Goal: Task Accomplishment & Management: Manage account settings

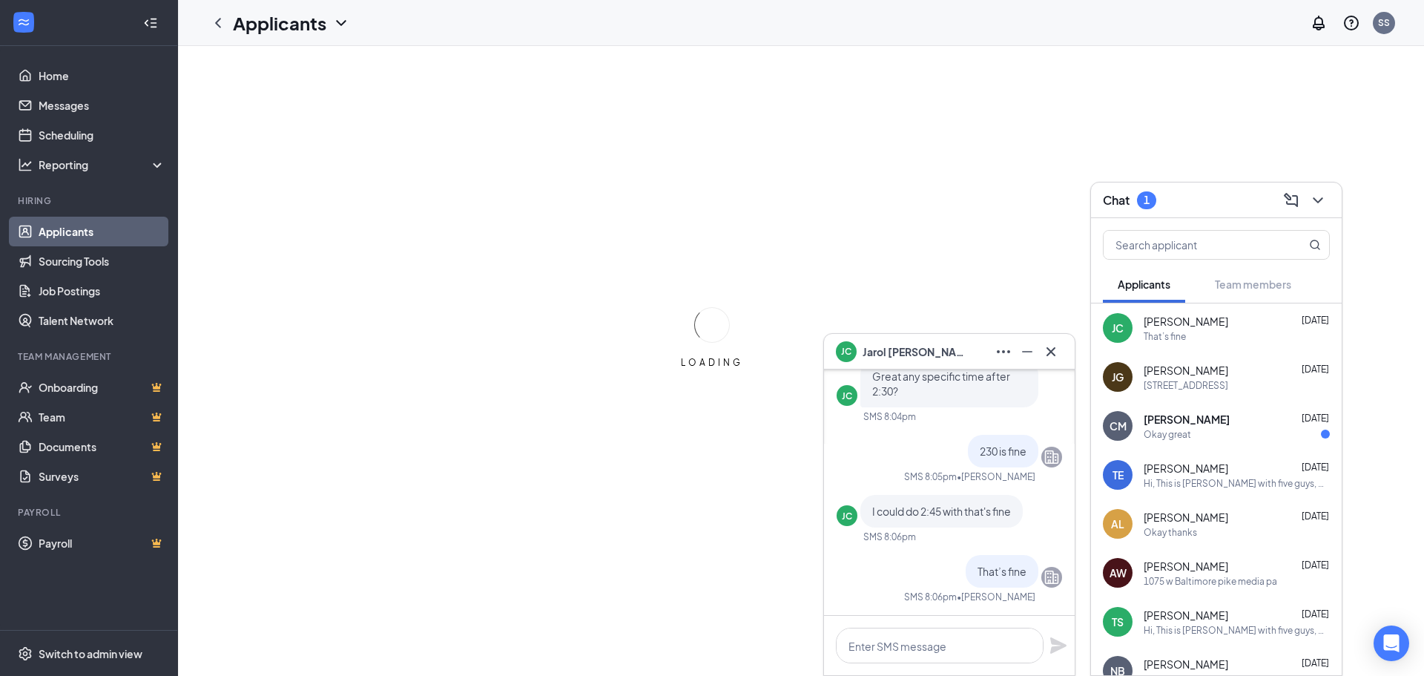
click at [1218, 193] on div "Chat 1" at bounding box center [1216, 199] width 227 height 23
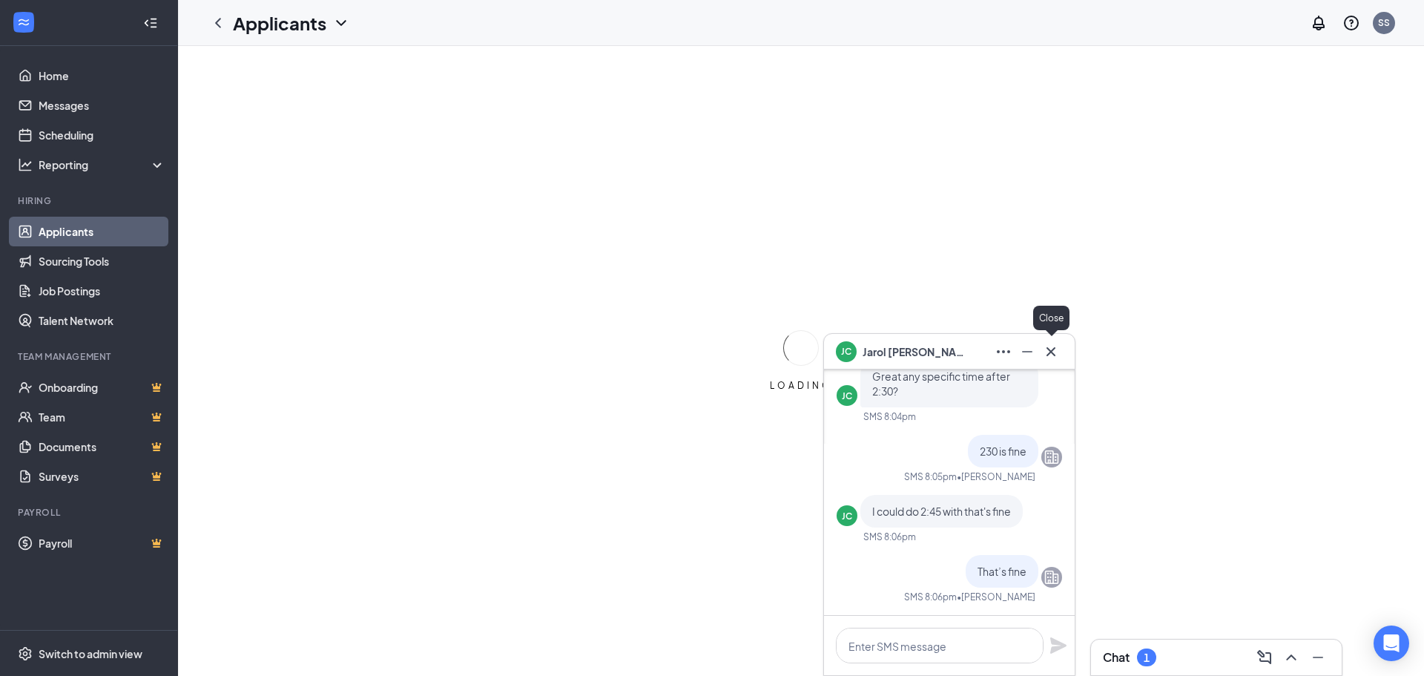
click at [1051, 352] on icon "Cross" at bounding box center [1050, 350] width 9 height 9
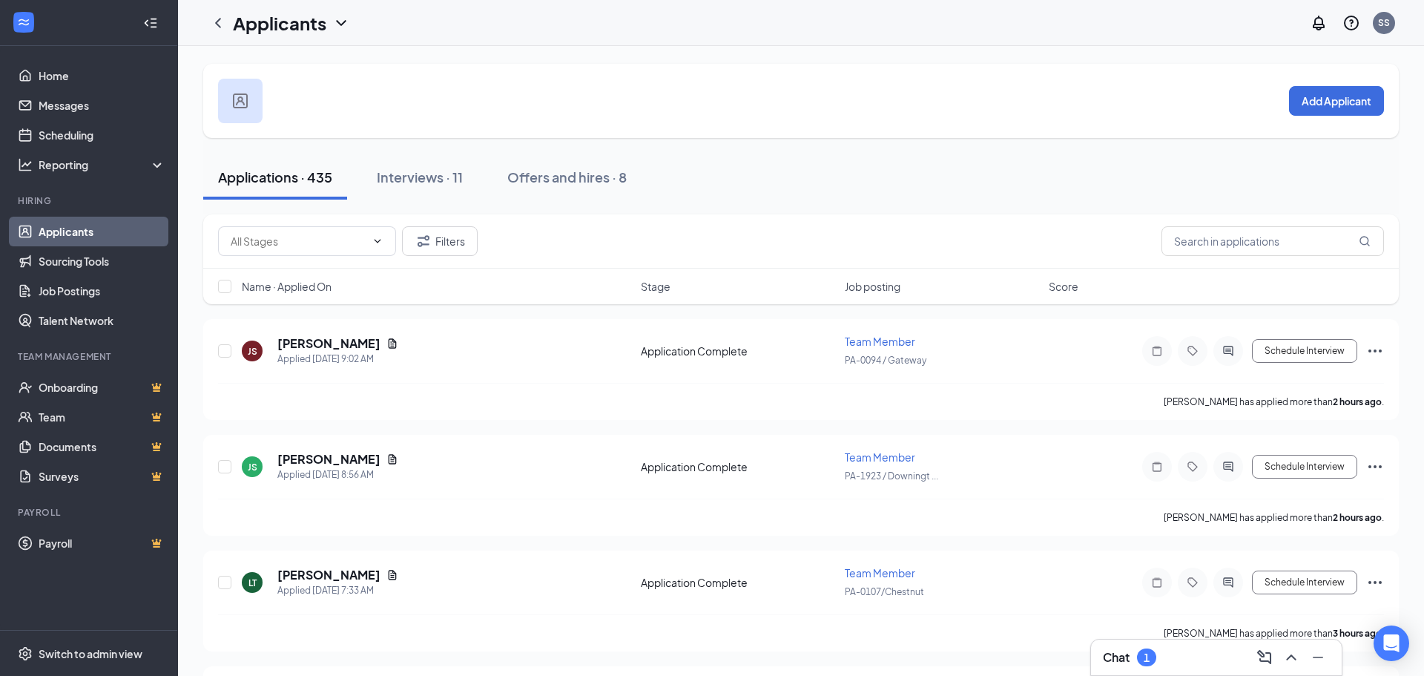
click at [64, 236] on link "Applicants" at bounding box center [102, 232] width 127 height 30
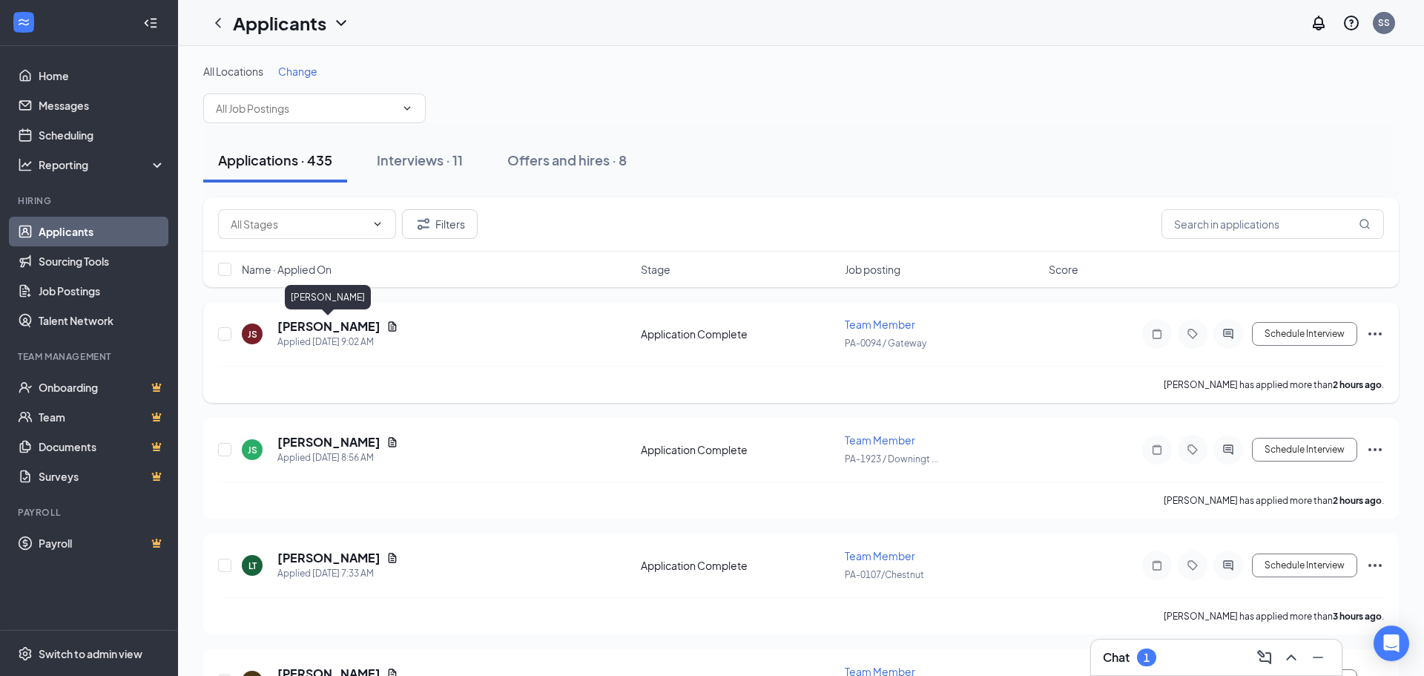
click at [335, 329] on h5 "[PERSON_NAME]" at bounding box center [328, 326] width 103 height 16
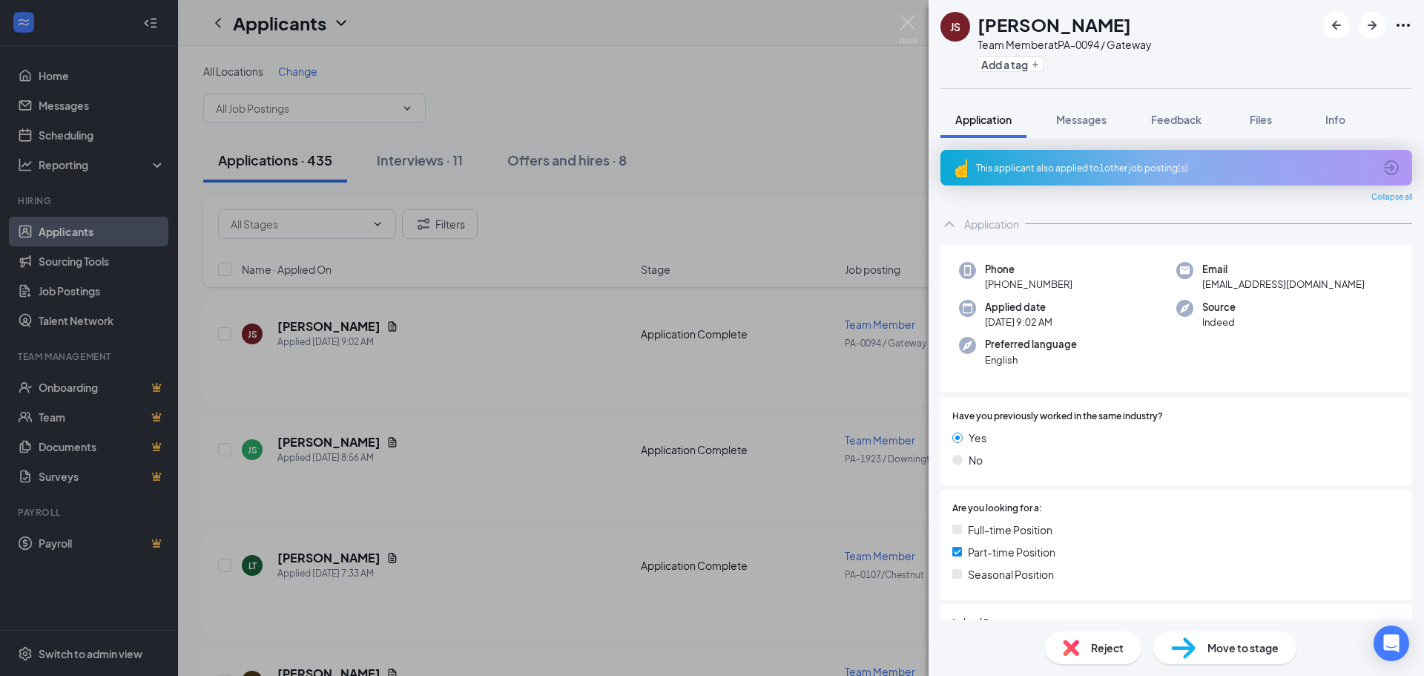
click at [1086, 647] on div "Reject" at bounding box center [1093, 647] width 96 height 33
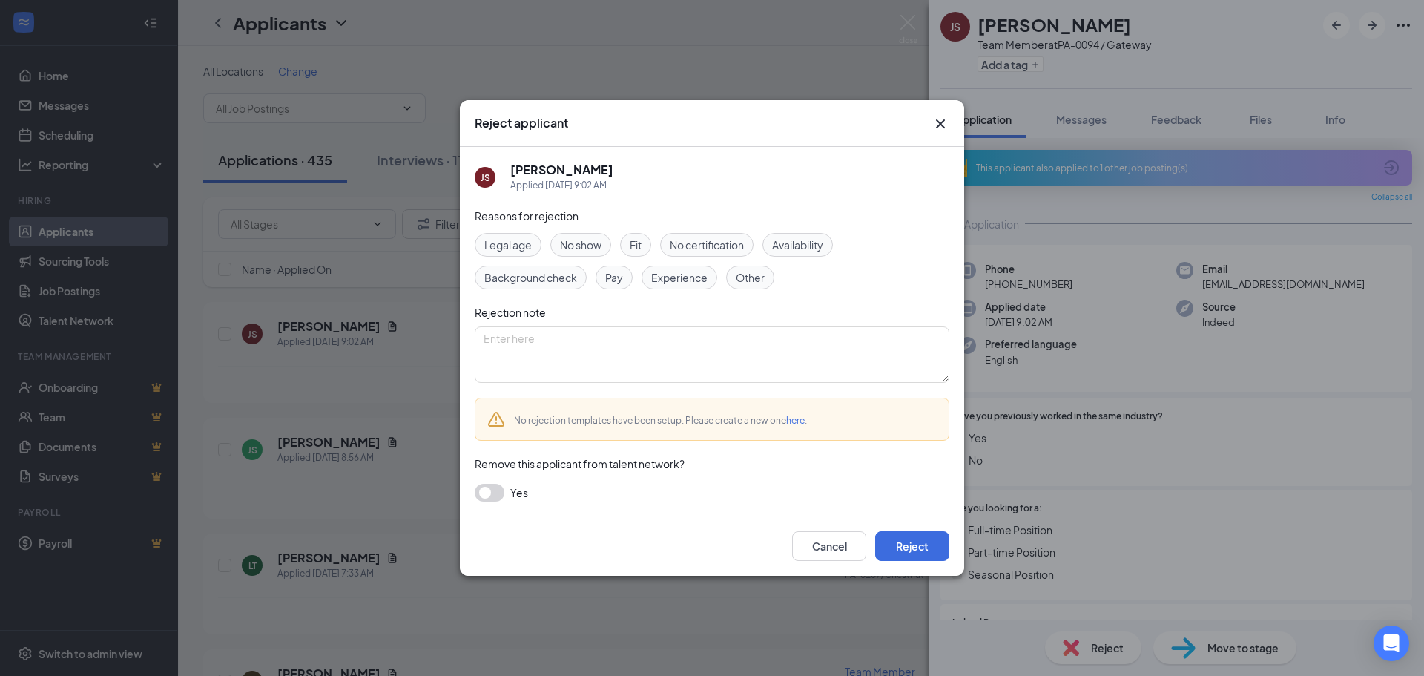
click at [490, 490] on button "button" at bounding box center [490, 492] width 30 height 18
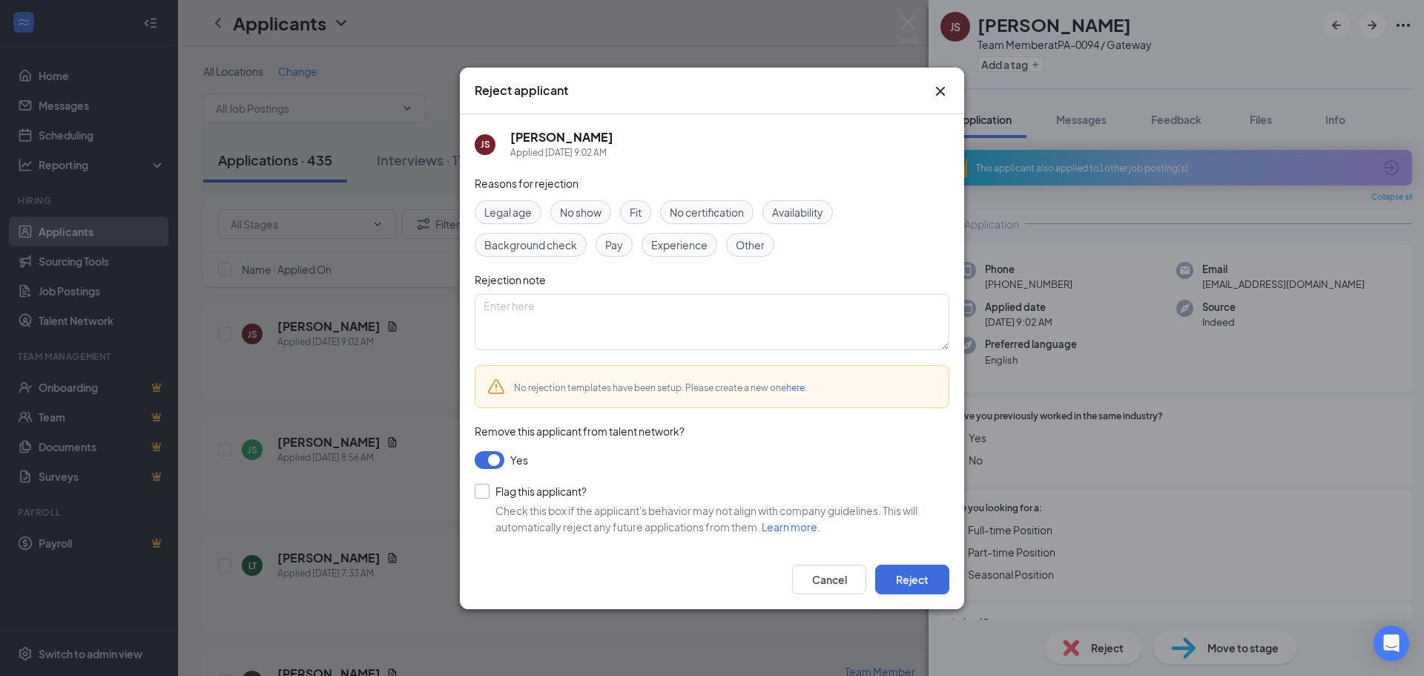
click at [482, 492] on input "Flag this applicant?" at bounding box center [531, 490] width 112 height 15
checkbox input "true"
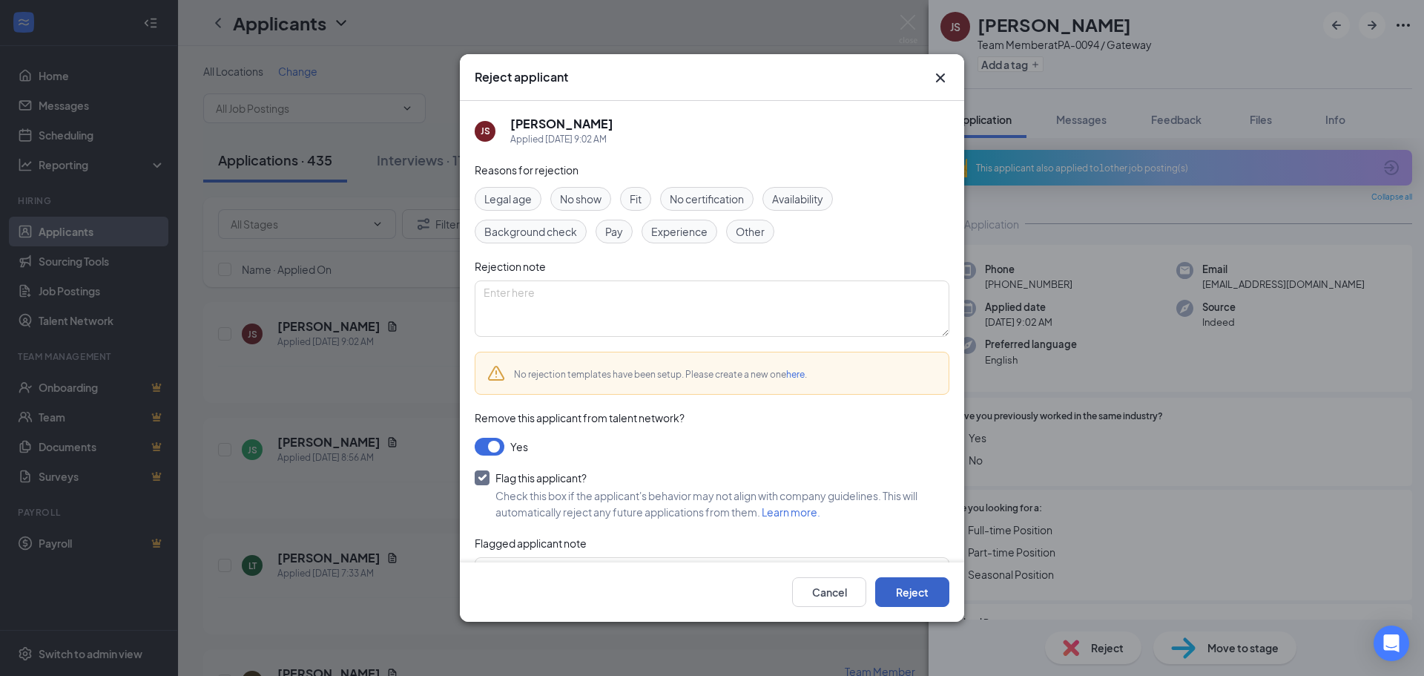
click at [918, 595] on button "Reject" at bounding box center [912, 592] width 74 height 30
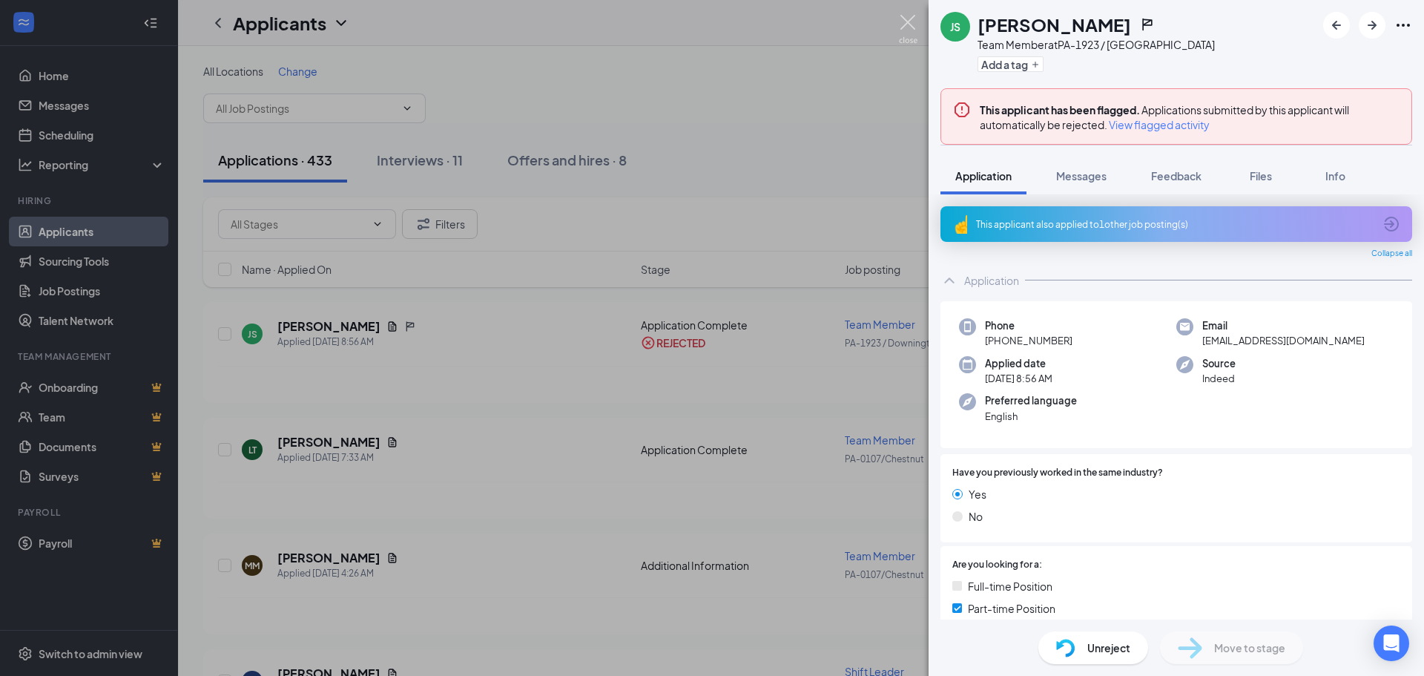
click at [912, 22] on img at bounding box center [908, 29] width 19 height 29
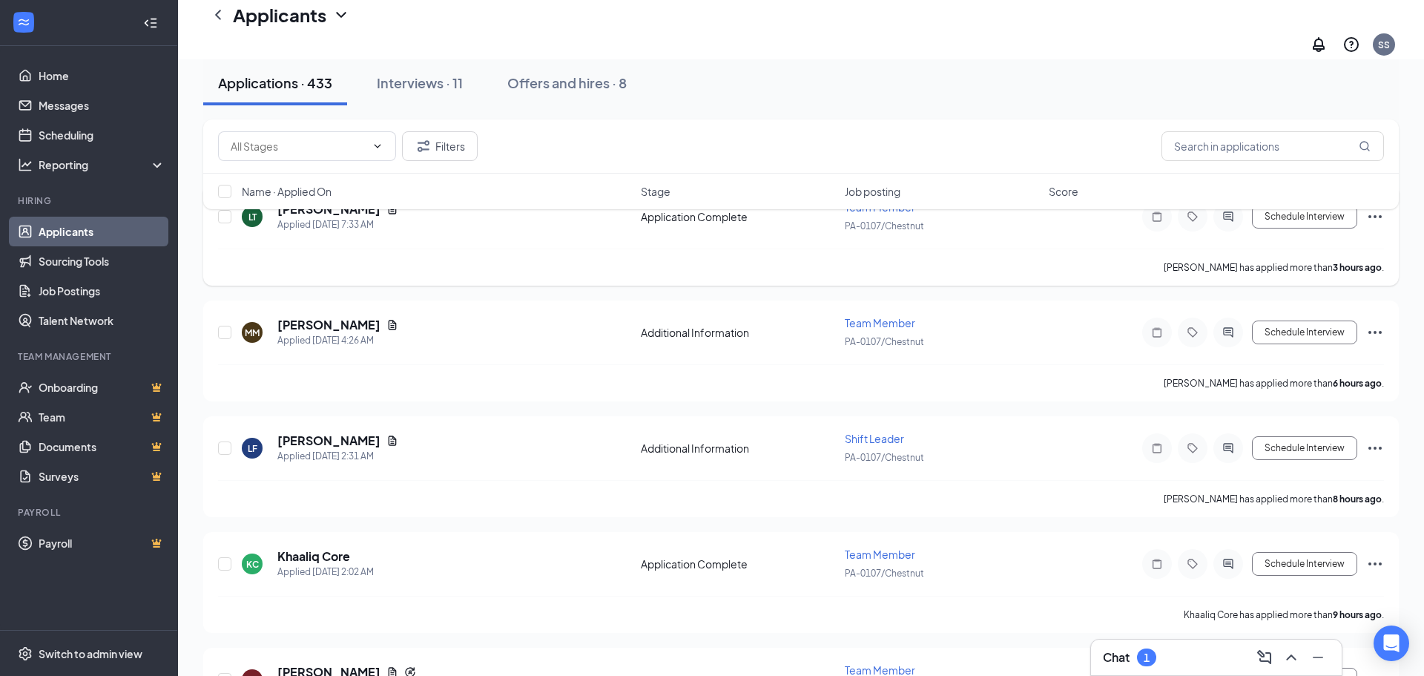
scroll to position [197, 0]
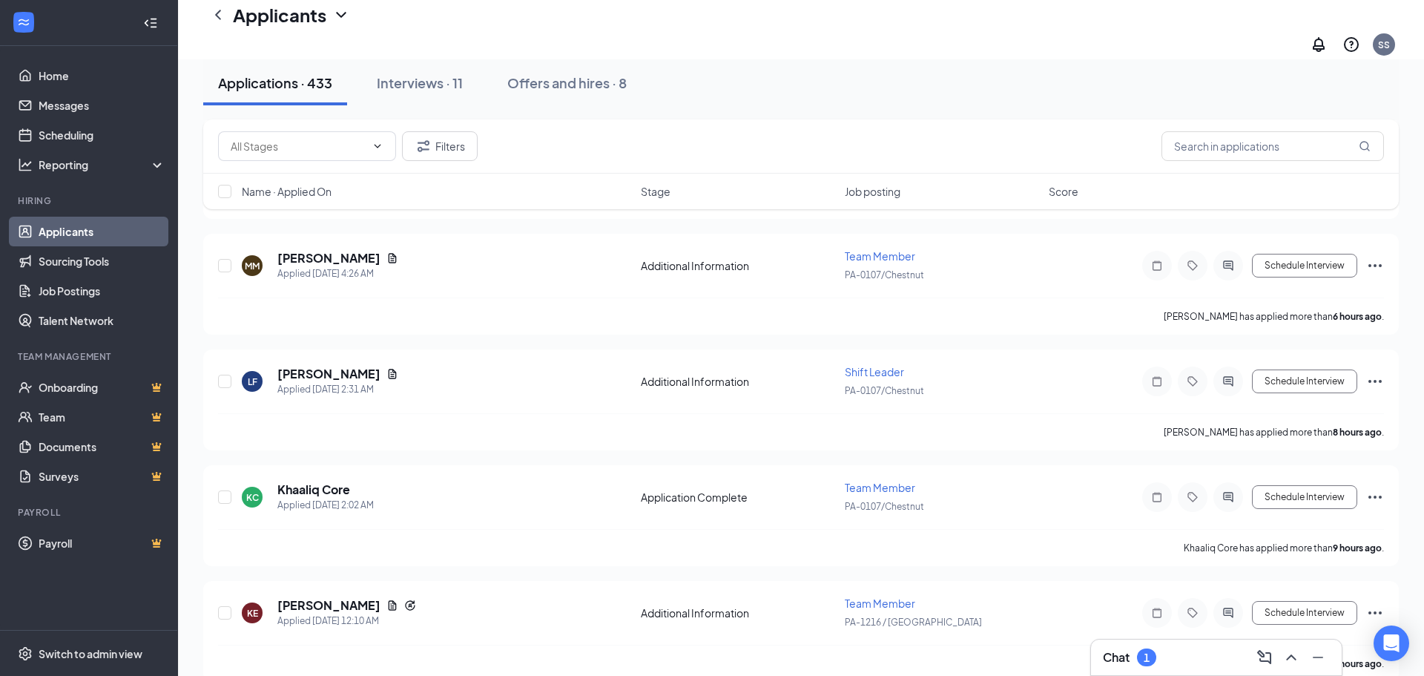
click at [1193, 661] on div "Chat 1" at bounding box center [1216, 657] width 227 height 24
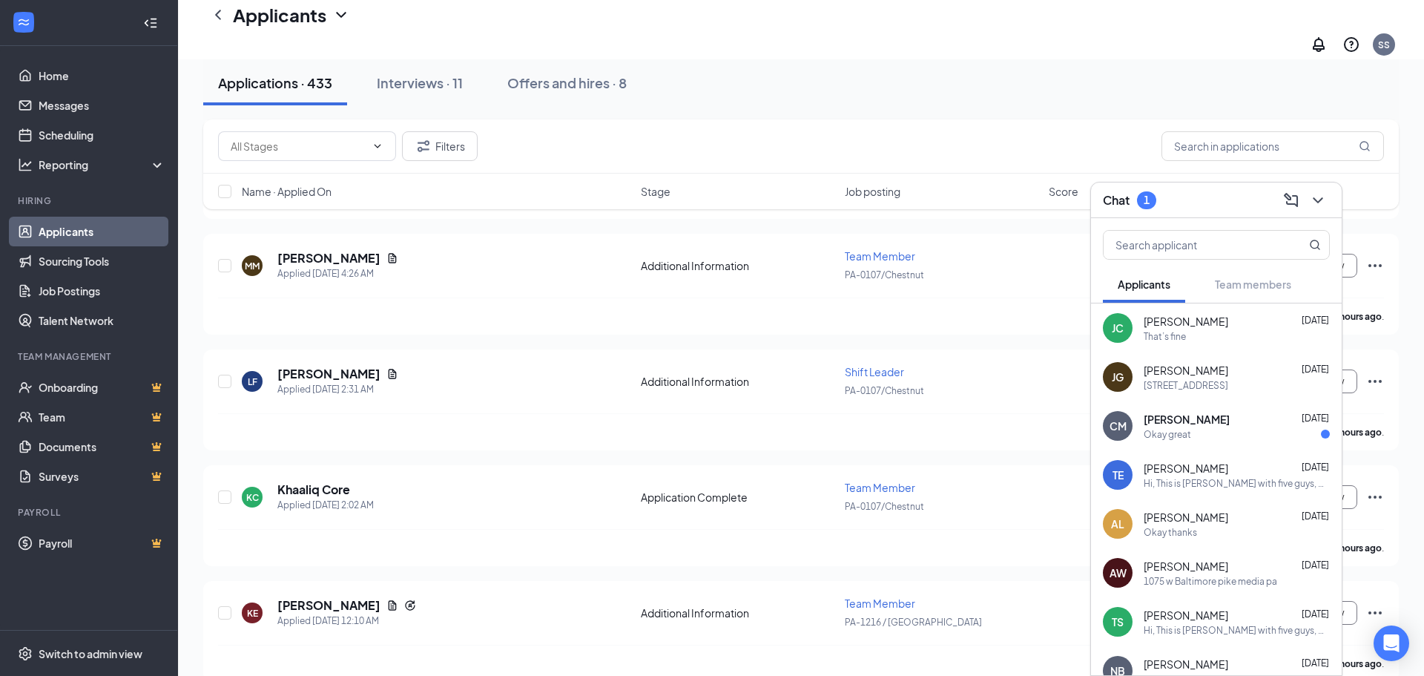
click at [1209, 426] on div "[PERSON_NAME] [DATE] Okay great" at bounding box center [1236, 426] width 186 height 29
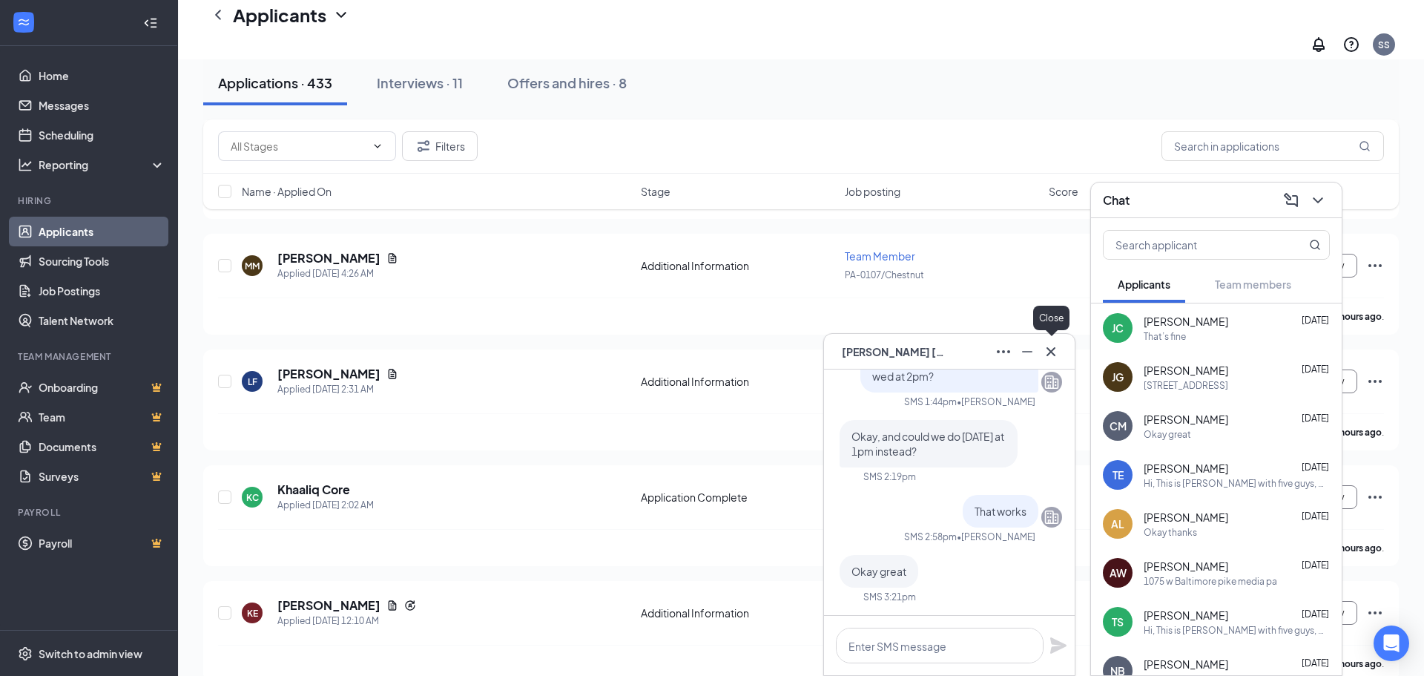
click at [1050, 351] on icon "Cross" at bounding box center [1050, 350] width 9 height 9
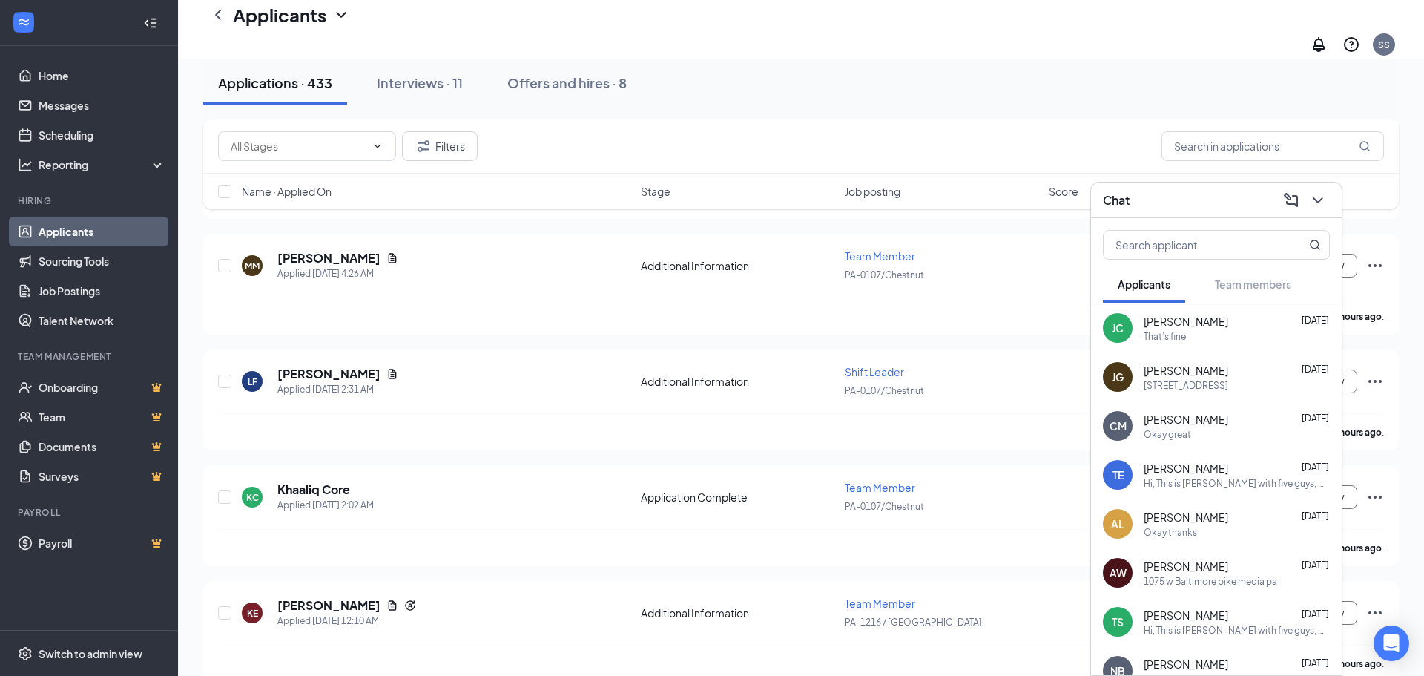
click at [1180, 197] on div "Chat" at bounding box center [1216, 199] width 227 height 23
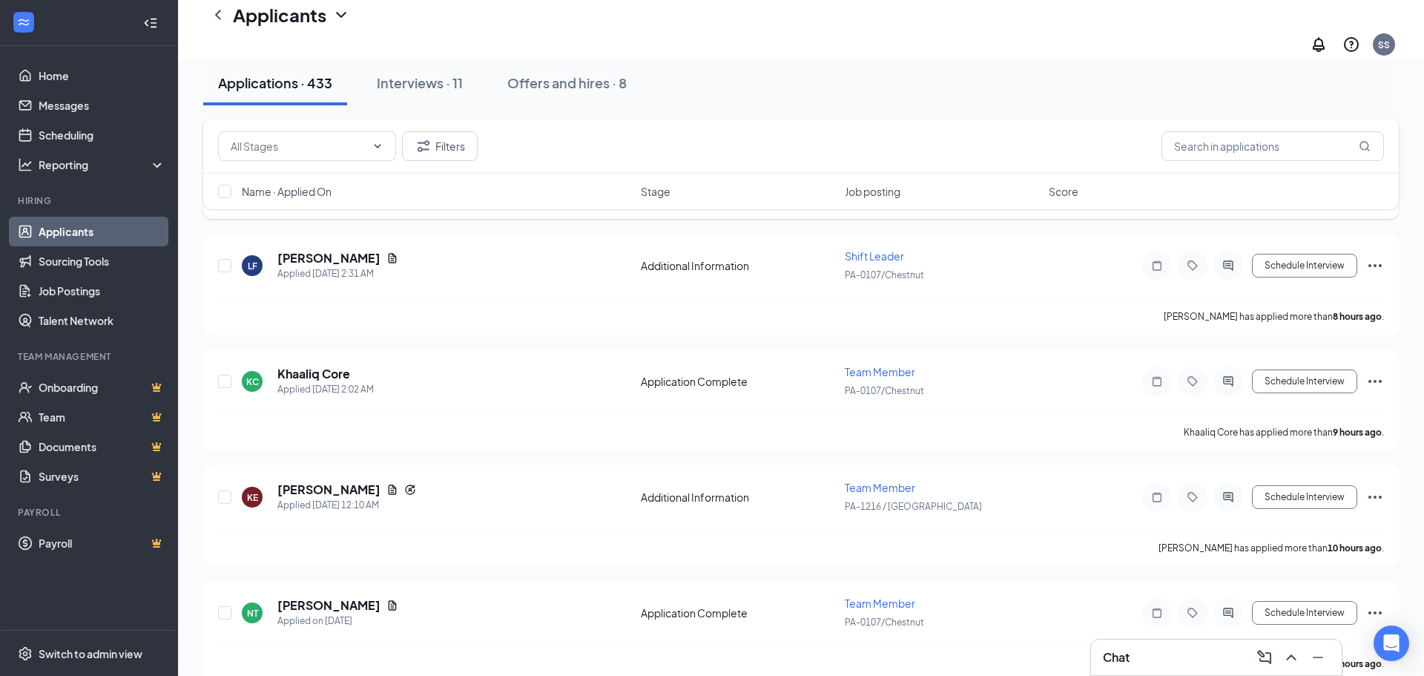
scroll to position [314, 0]
click at [323, 480] on h5 "[PERSON_NAME]" at bounding box center [328, 488] width 103 height 16
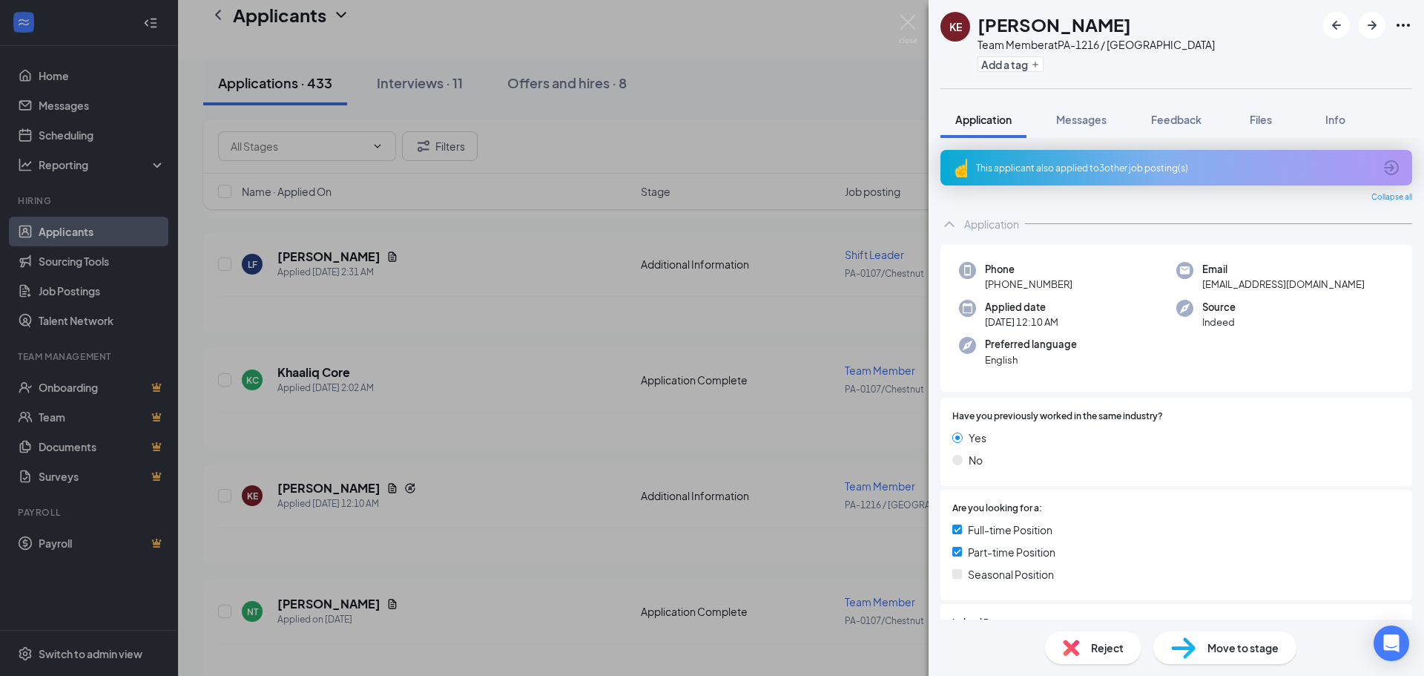
scroll to position [193, 0]
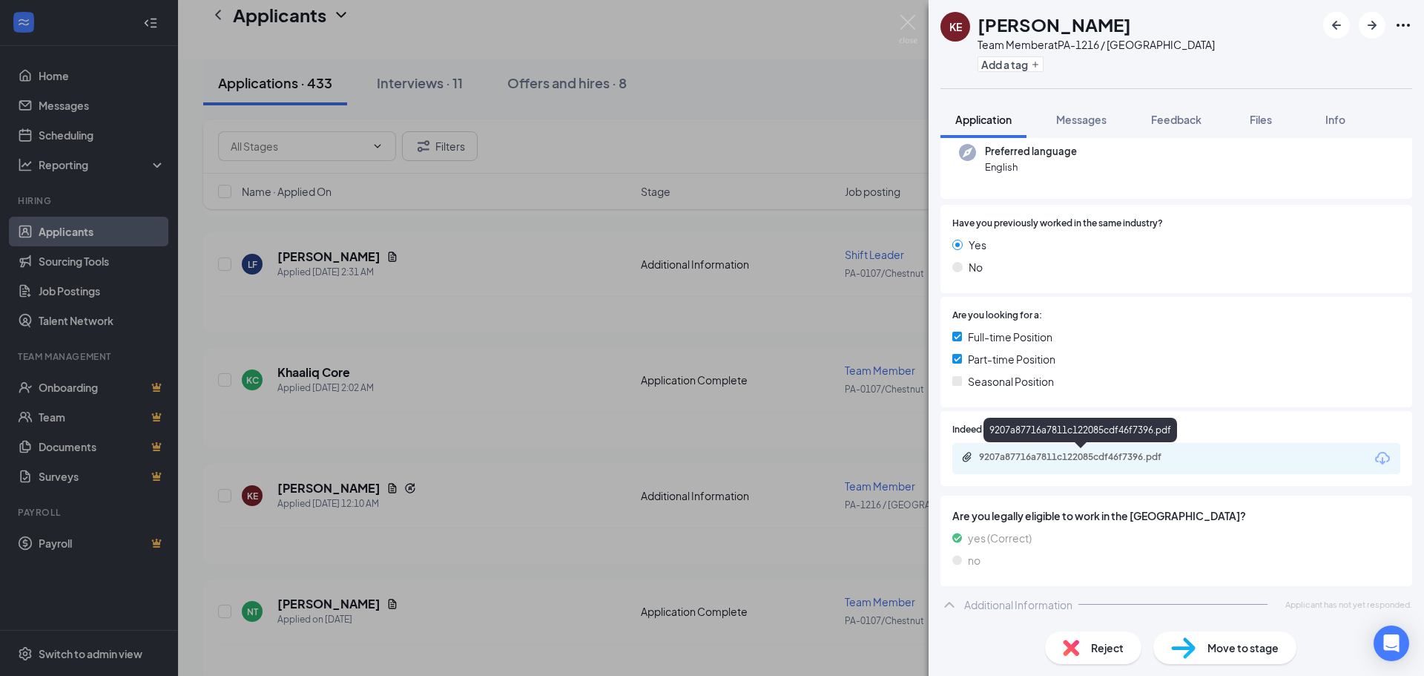
click at [1066, 455] on div "9207a87716a7811c122085cdf46f7396.pdf" at bounding box center [1083, 457] width 208 height 12
click at [754, 162] on div "KE [PERSON_NAME] Team Member at PA-1216 / Plymouth Add a tag Application Messag…" at bounding box center [712, 338] width 1424 height 676
